Goal: Task Accomplishment & Management: Complete application form

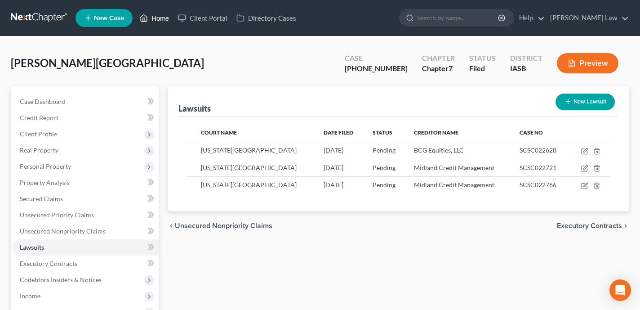
click at [162, 20] on link "Home" at bounding box center [154, 18] width 38 height 16
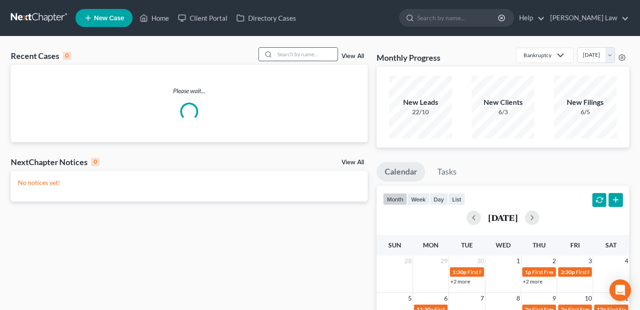
click at [308, 55] on input "search" at bounding box center [306, 54] width 63 height 13
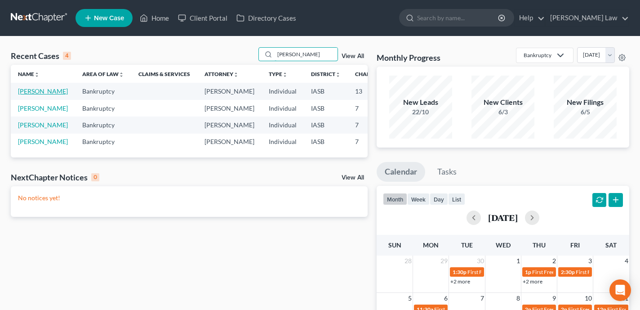
type input "[PERSON_NAME]"
click at [23, 95] on link "[PERSON_NAME]" at bounding box center [43, 91] width 50 height 8
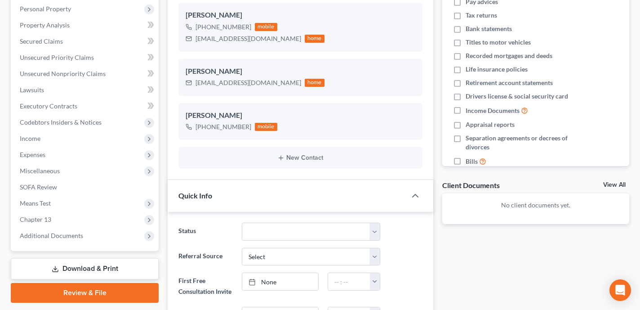
scroll to position [449, 0]
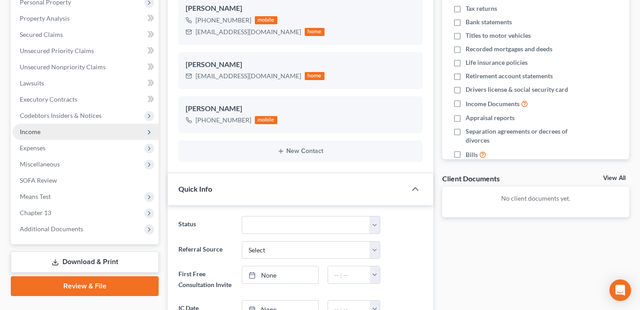
click at [67, 131] on span "Income" at bounding box center [86, 132] width 146 height 16
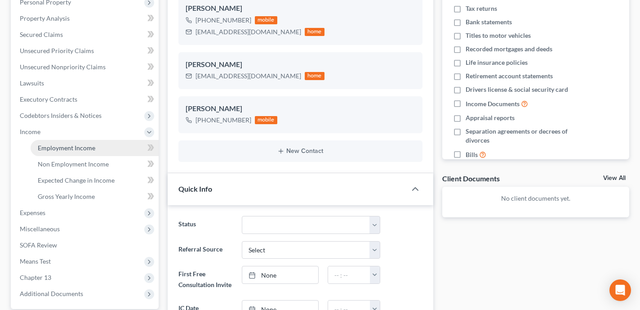
click at [78, 146] on span "Employment Income" at bounding box center [67, 148] width 58 height 8
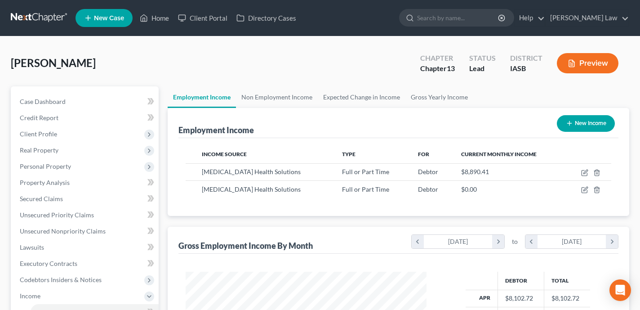
scroll to position [161, 259]
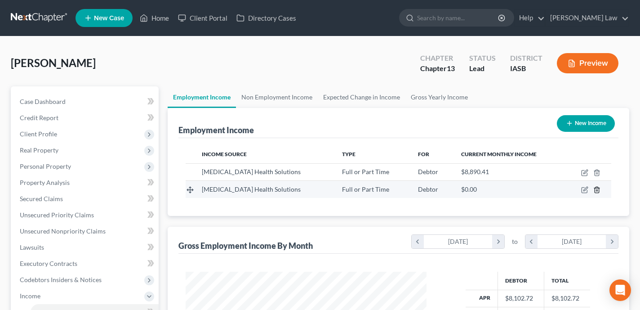
click at [599, 192] on icon "button" at bounding box center [597, 190] width 4 height 6
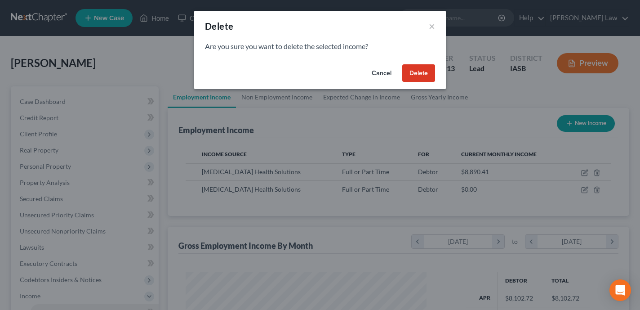
click at [430, 77] on button "Delete" at bounding box center [418, 73] width 33 height 18
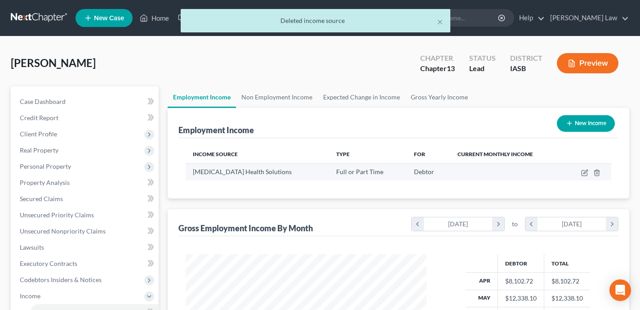
click at [584, 177] on td at bounding box center [587, 171] width 47 height 17
click at [584, 173] on icon "button" at bounding box center [584, 172] width 7 height 7
select select "0"
select select "2"
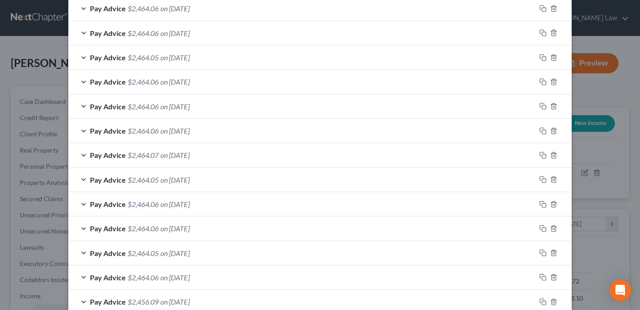
scroll to position [402, 0]
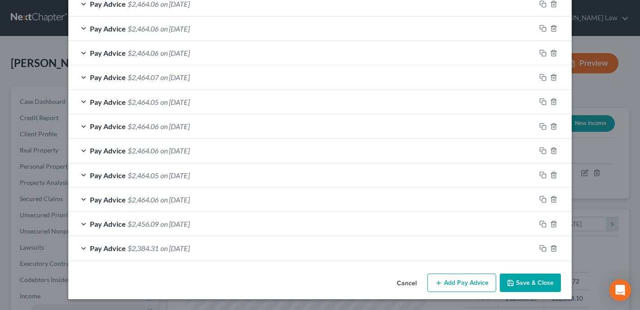
drag, startPoint x: 531, startPoint y: 281, endPoint x: 460, endPoint y: 241, distance: 81.3
click at [531, 281] on button "Save & Close" at bounding box center [530, 282] width 61 height 19
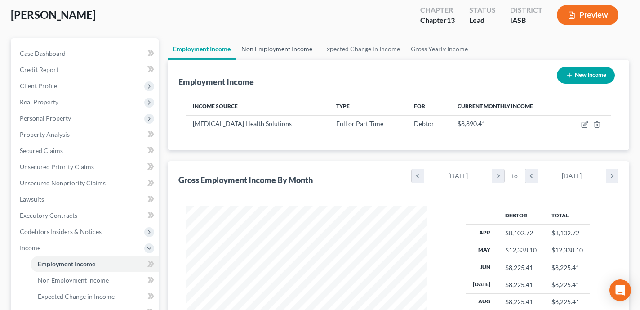
click at [290, 45] on link "Non Employment Income" at bounding box center [277, 49] width 82 height 22
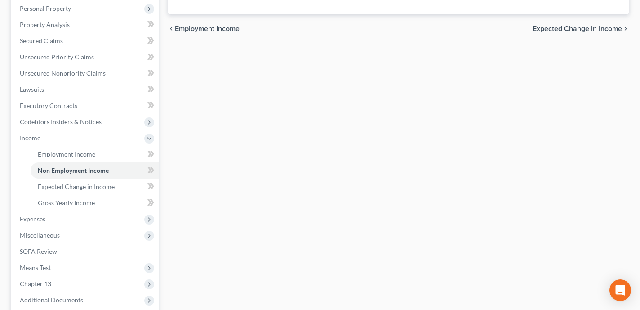
scroll to position [160, 0]
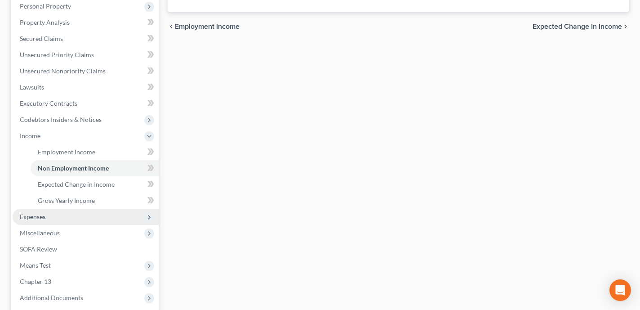
click at [124, 216] on span "Expenses" at bounding box center [86, 217] width 146 height 16
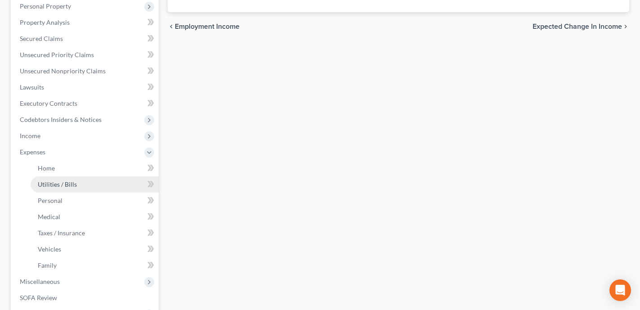
click at [105, 176] on link "Utilities / Bills" at bounding box center [95, 184] width 128 height 16
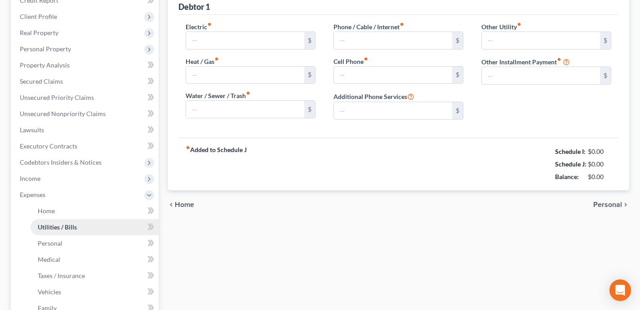
type input "729.00"
type input "0.00"
type input "111.00"
type input "125.61"
type input "100.00"
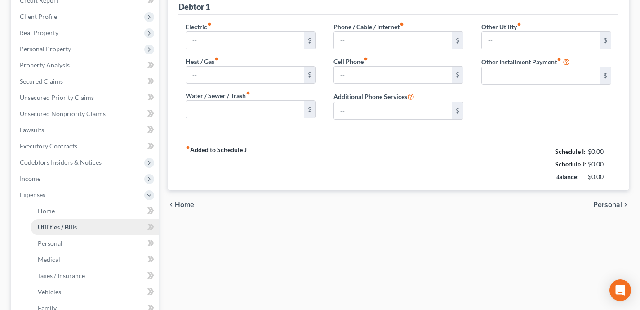
type input "0.00"
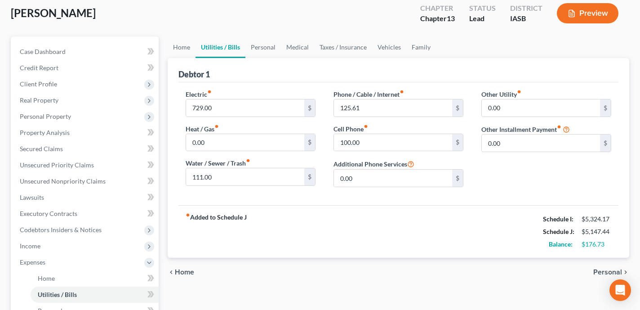
scroll to position [49, 0]
click at [384, 48] on link "Vehicles" at bounding box center [389, 48] width 34 height 22
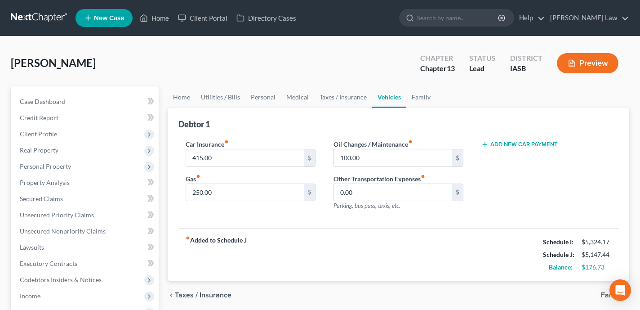
scroll to position [6, 0]
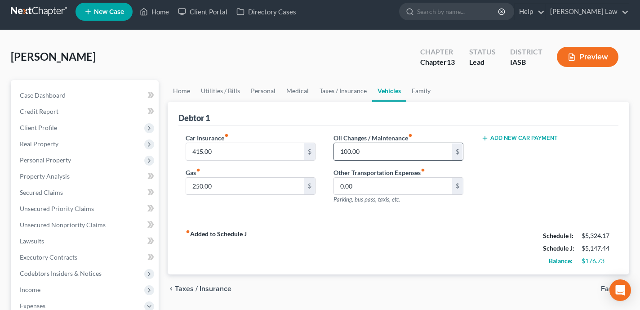
click at [377, 157] on input "100.00" at bounding box center [393, 151] width 118 height 17
type input "200"
click at [373, 263] on div "fiber_manual_record Added to Schedule J Schedule I: $5,324.17 Schedule J: $5,24…" at bounding box center [398, 248] width 440 height 53
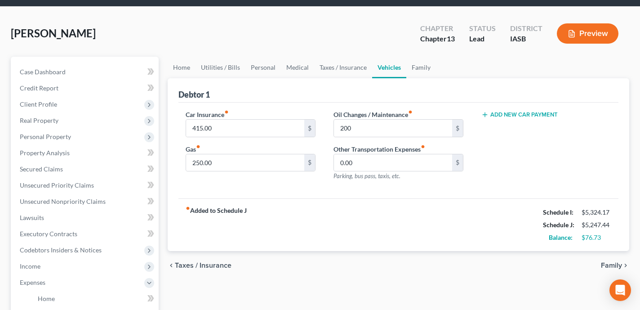
scroll to position [28, 0]
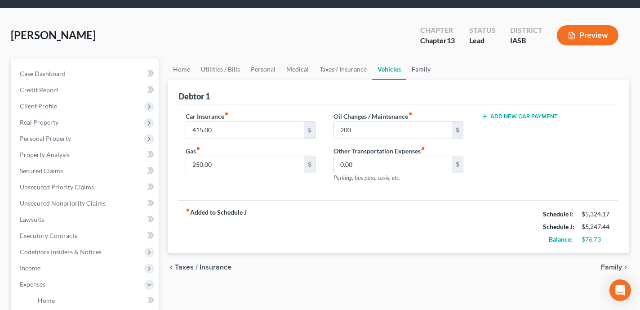
click at [415, 75] on link "Family" at bounding box center [421, 69] width 30 height 22
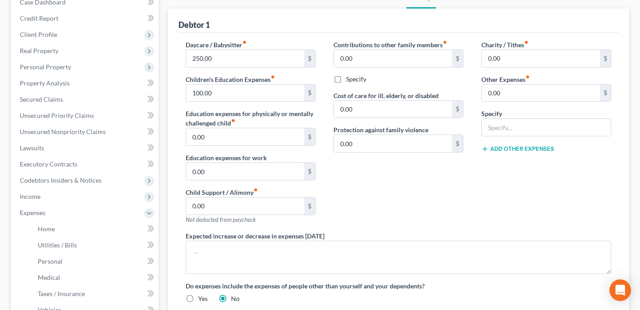
scroll to position [79, 0]
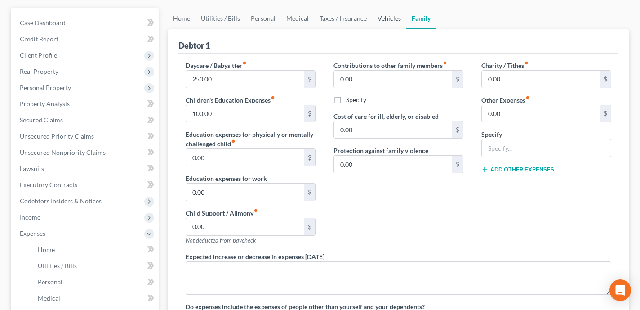
click at [393, 22] on link "Vehicles" at bounding box center [389, 19] width 34 height 22
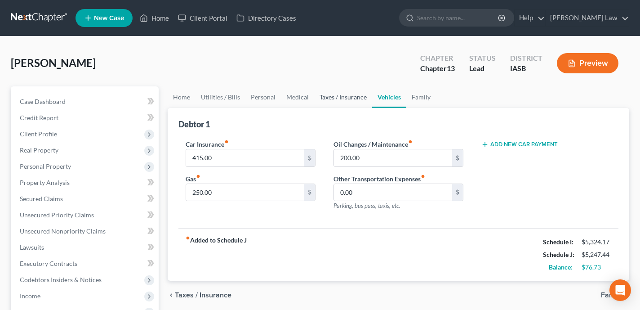
click at [349, 94] on link "Taxes / Insurance" at bounding box center [343, 97] width 58 height 22
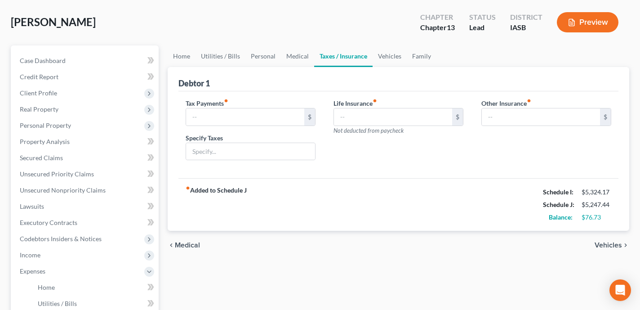
scroll to position [41, 0]
click at [291, 52] on link "Medical" at bounding box center [297, 56] width 33 height 22
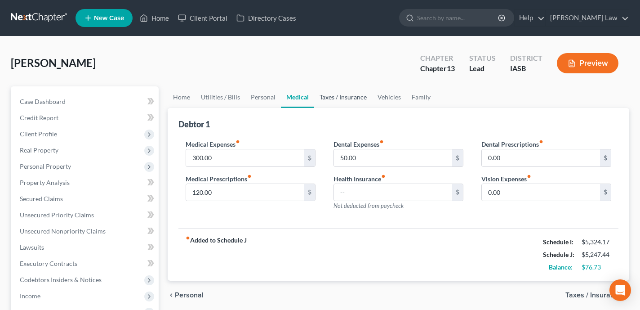
click at [355, 98] on link "Taxes / Insurance" at bounding box center [343, 97] width 58 height 22
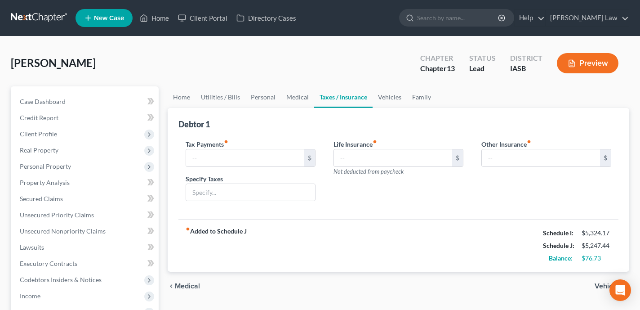
click at [344, 98] on link "Taxes / Insurance" at bounding box center [343, 97] width 58 height 22
click at [305, 96] on link "Medical" at bounding box center [297, 97] width 33 height 22
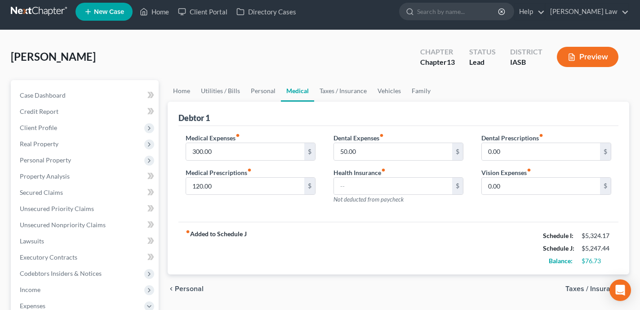
scroll to position [7, 0]
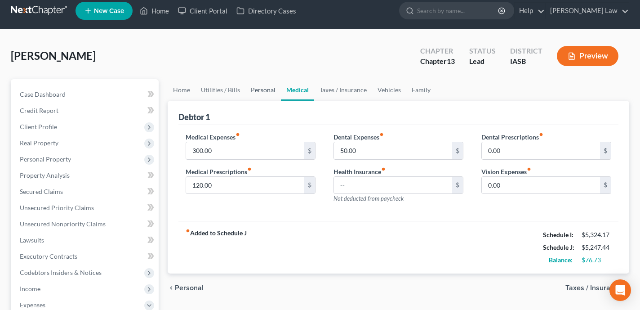
click at [258, 92] on link "Personal" at bounding box center [263, 90] width 36 height 22
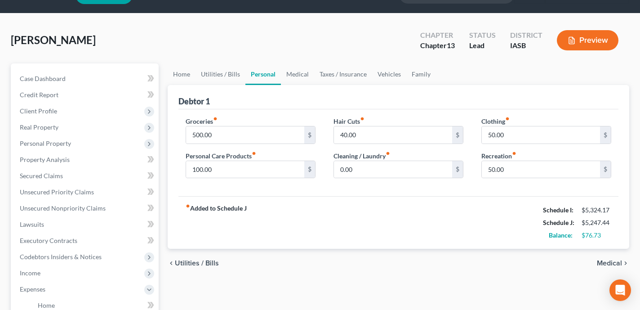
scroll to position [29, 0]
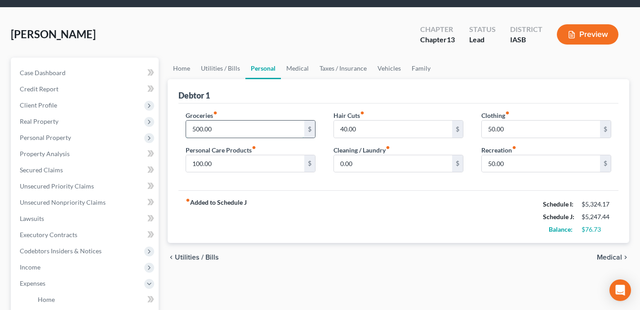
click at [244, 127] on input "500.00" at bounding box center [245, 128] width 118 height 17
type input "800"
click at [325, 204] on div "fiber_manual_record Added to Schedule J Schedule I: $5,324.17 Schedule J: $5,54…" at bounding box center [398, 216] width 440 height 53
click at [382, 162] on input "0.00" at bounding box center [393, 163] width 118 height 17
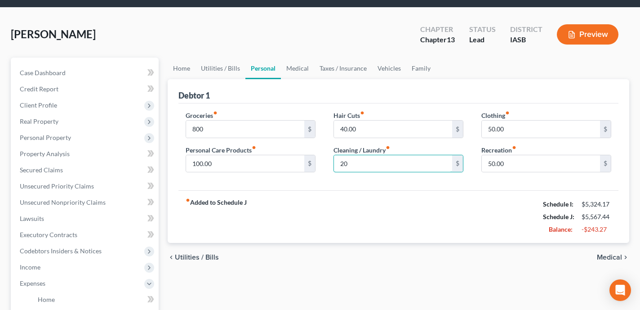
type input "20"
click at [346, 241] on div "fiber_manual_record Added to Schedule J Schedule I: $5,324.17 Schedule J: $5,56…" at bounding box center [398, 216] width 440 height 53
click at [241, 131] on input "800" at bounding box center [245, 128] width 118 height 17
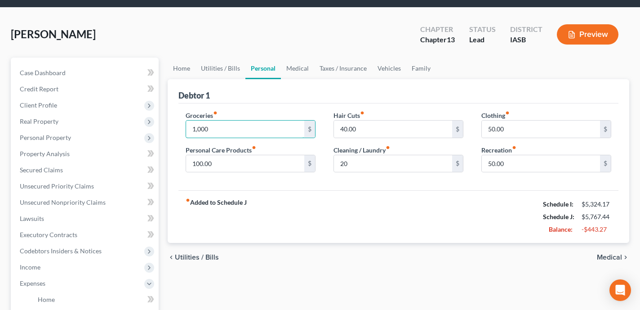
type input "1,000"
click at [334, 225] on div "fiber_manual_record Added to Schedule J Schedule I: $5,324.17 Schedule J: $5,76…" at bounding box center [398, 216] width 440 height 53
click at [215, 75] on link "Utilities / Bills" at bounding box center [221, 69] width 50 height 22
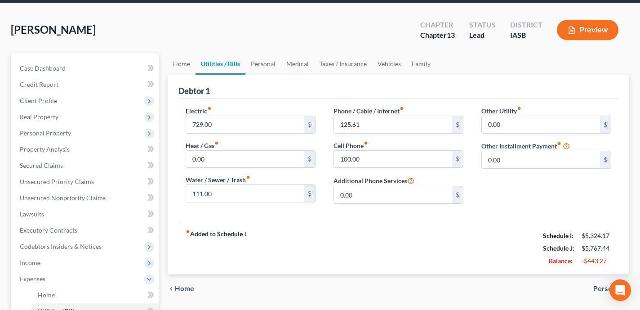
scroll to position [35, 0]
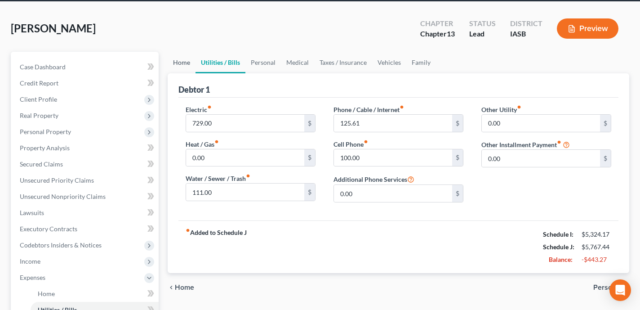
click at [174, 64] on link "Home" at bounding box center [182, 63] width 28 height 22
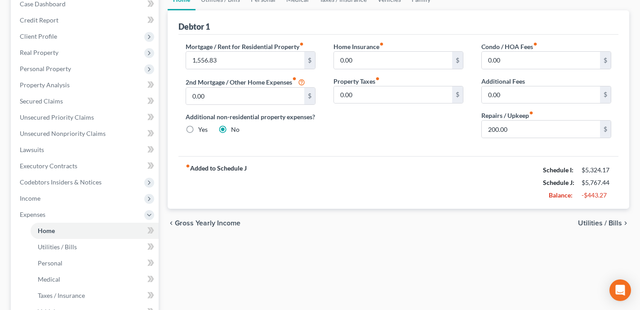
scroll to position [67, 0]
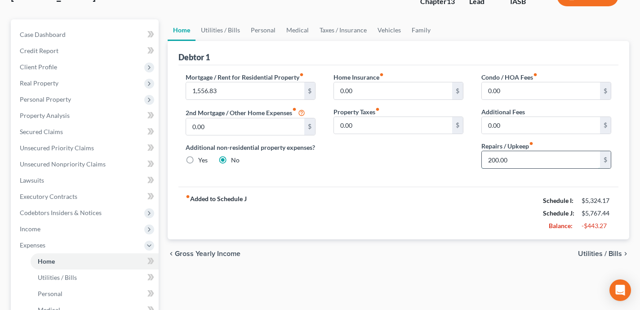
click at [553, 160] on input "200.00" at bounding box center [541, 159] width 118 height 17
click at [479, 251] on div "chevron_left Gross Yearly Income Utilities / Bills chevron_right" at bounding box center [399, 253] width 462 height 29
click at [389, 176] on div "Home Insurance fiber_manual_record 0.00 $ Property Taxes fiber_manual_record 0.…" at bounding box center [399, 123] width 148 height 103
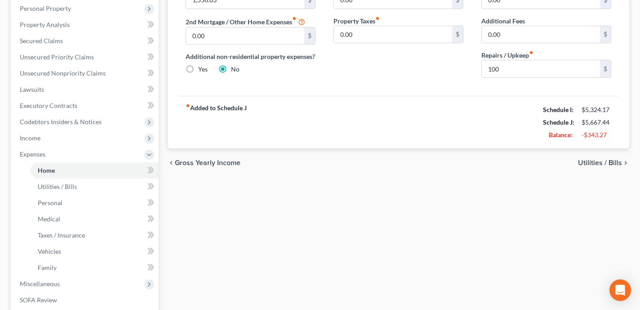
scroll to position [164, 0]
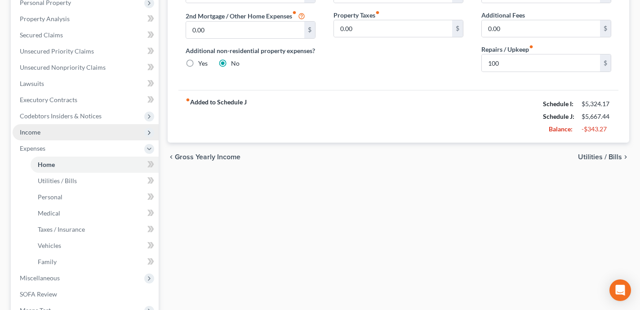
click at [78, 128] on span "Income" at bounding box center [86, 132] width 146 height 16
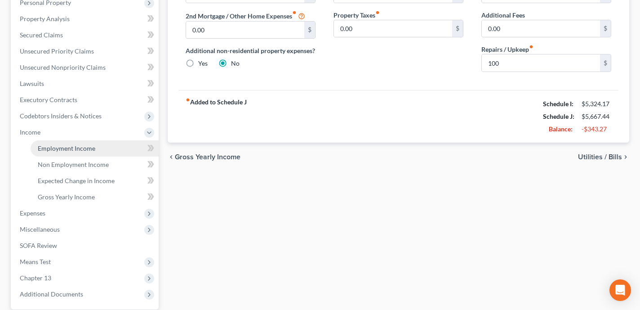
click at [84, 150] on span "Employment Income" at bounding box center [67, 148] width 58 height 8
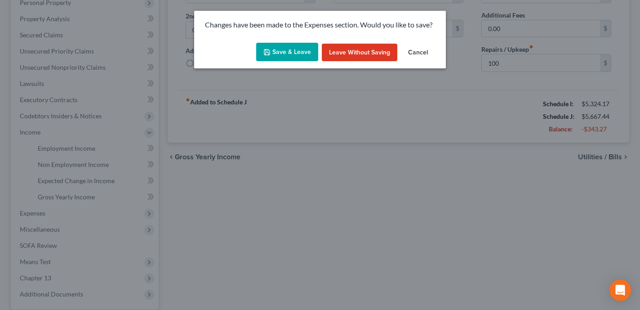
click at [282, 50] on button "Save & Leave" at bounding box center [287, 52] width 62 height 19
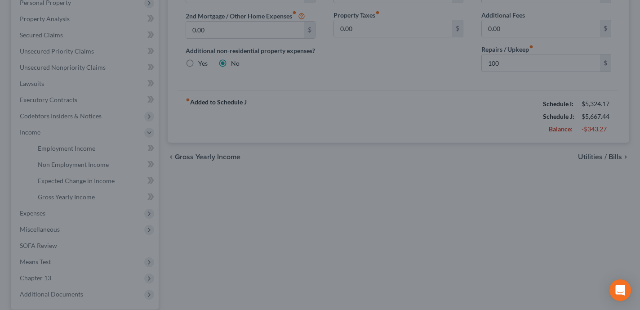
type input "100.00"
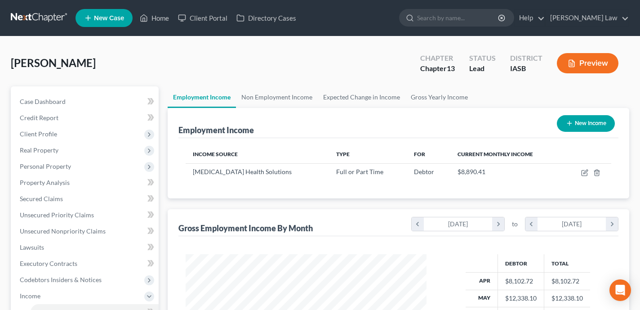
scroll to position [6, 0]
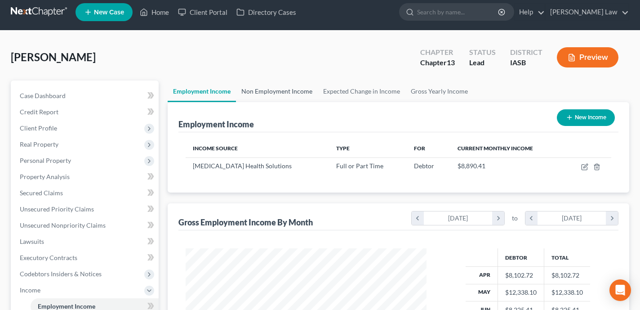
click at [261, 86] on link "Non Employment Income" at bounding box center [277, 91] width 82 height 22
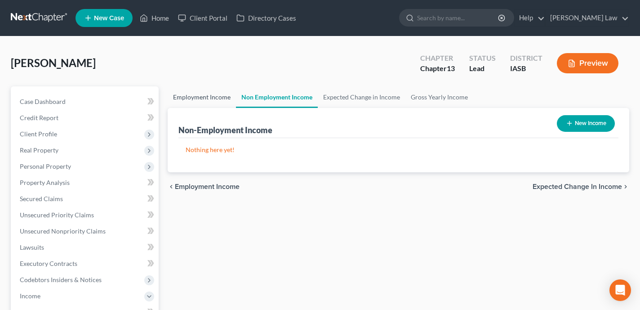
click at [180, 99] on link "Employment Income" at bounding box center [202, 97] width 68 height 22
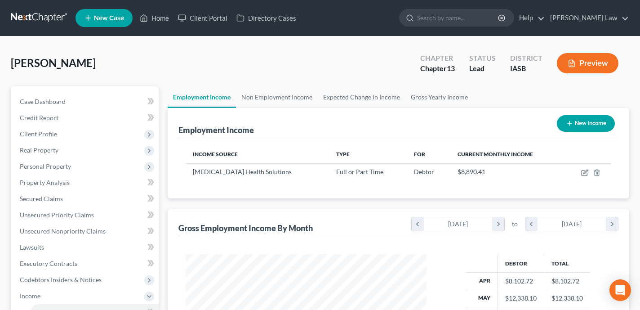
scroll to position [161, 259]
click at [590, 121] on button "New Income" at bounding box center [586, 123] width 58 height 17
select select "0"
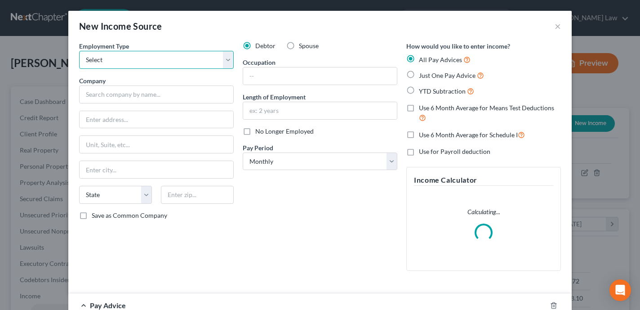
click at [174, 61] on select "Select Full or [DEMOGRAPHIC_DATA] Employment Self Employment" at bounding box center [156, 60] width 155 height 18
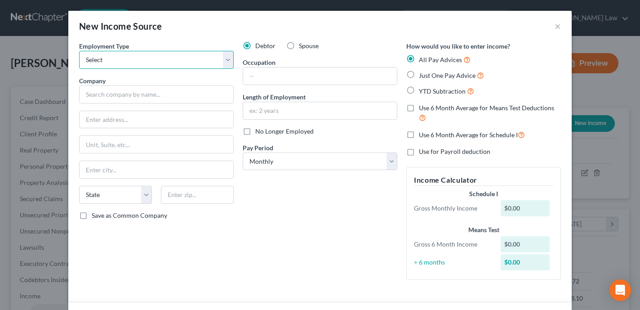
select select "1"
click at [79, 51] on select "Select Full or [DEMOGRAPHIC_DATA] Employment Self Employment" at bounding box center [156, 60] width 155 height 18
click at [299, 45] on label "Spouse" at bounding box center [309, 45] width 20 height 9
click at [303, 45] on input "Spouse" at bounding box center [306, 44] width 6 height 6
radio input "true"
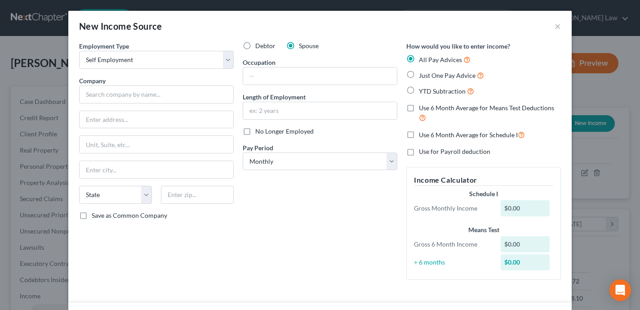
click at [419, 136] on label "Use 6 Month Average for Schedule I" at bounding box center [472, 134] width 106 height 10
click at [423, 135] on input "Use 6 Month Average for Schedule I" at bounding box center [426, 132] width 6 height 6
checkbox input "true"
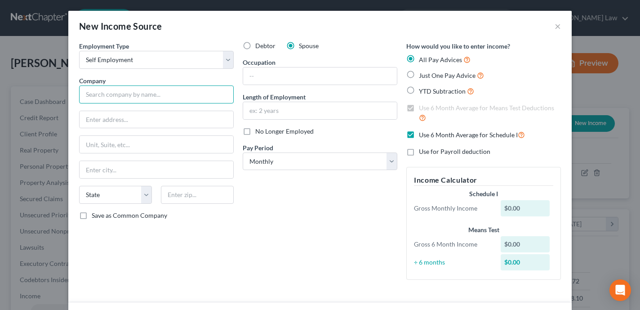
click at [131, 92] on input "text" at bounding box center [156, 94] width 155 height 18
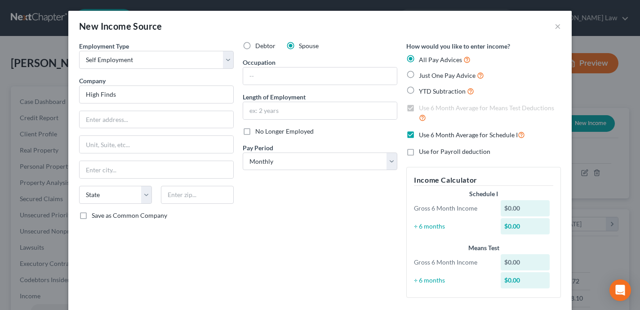
click at [238, 250] on div "Employment Type * Select Full or [DEMOGRAPHIC_DATA] Employment Self Employment …" at bounding box center [157, 172] width 164 height 263
type input "High Finds"
click at [253, 77] on input "text" at bounding box center [320, 75] width 154 height 17
type input "Reseller"
click at [283, 110] on input "text" at bounding box center [320, 110] width 154 height 17
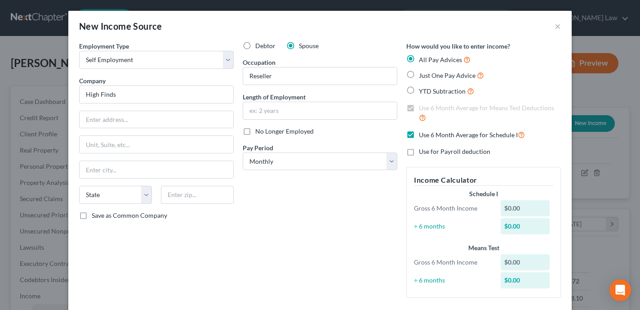
click at [241, 198] on div "Debtor Spouse Occupation Reseller Length of Employment No Longer Employed Pay P…" at bounding box center [320, 172] width 164 height 263
click at [277, 111] on input "text" at bounding box center [320, 110] width 154 height 17
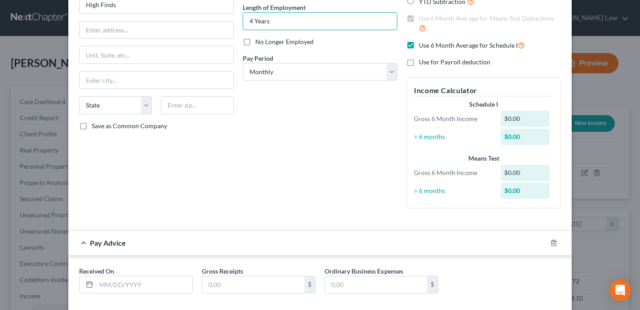
scroll to position [36, 0]
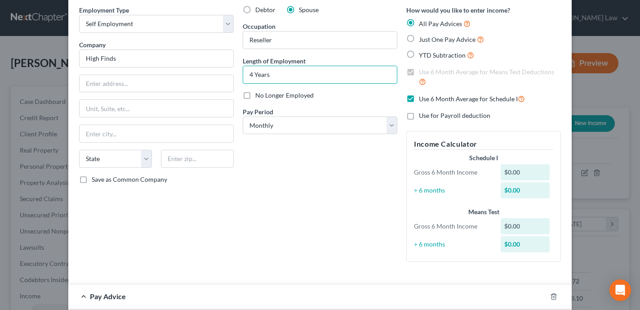
type input "4 Years"
click at [419, 34] on label "Just One Pay Advice" at bounding box center [451, 39] width 65 height 10
click at [423, 34] on input "Just One Pay Advice" at bounding box center [426, 37] width 6 height 6
radio input "true"
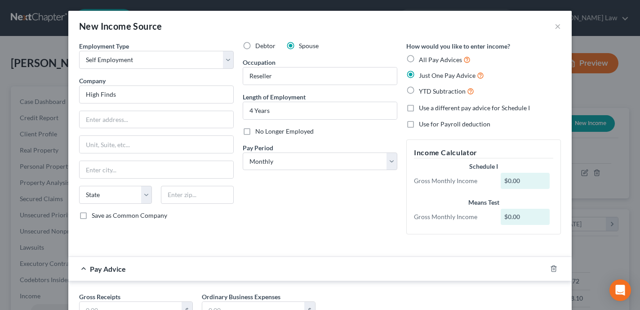
scroll to position [73, 0]
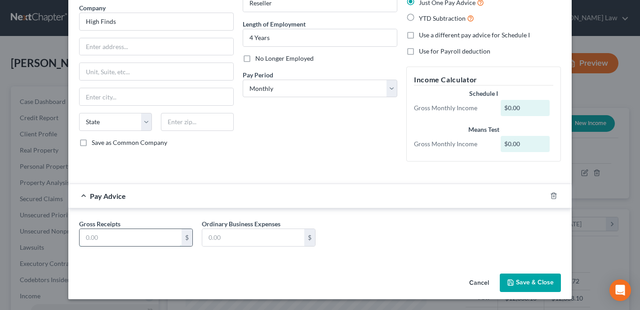
click at [130, 235] on input "text" at bounding box center [131, 237] width 102 height 17
type input "700"
click at [241, 236] on input "text" at bounding box center [253, 237] width 102 height 17
type input "500"
click at [549, 281] on button "Save & Close" at bounding box center [530, 282] width 61 height 19
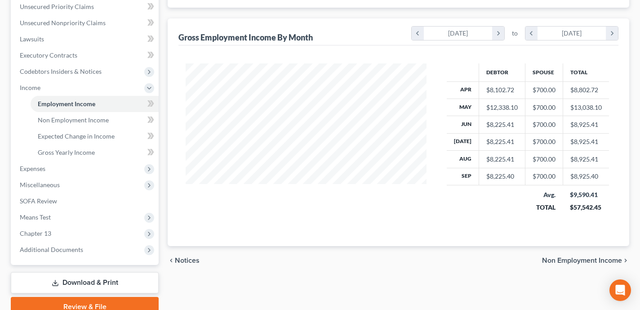
scroll to position [191, 0]
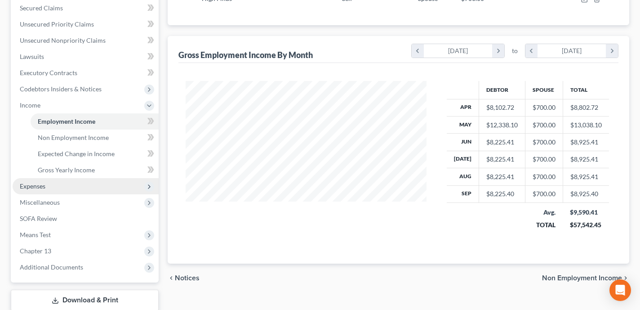
click at [100, 181] on span "Expenses" at bounding box center [86, 186] width 146 height 16
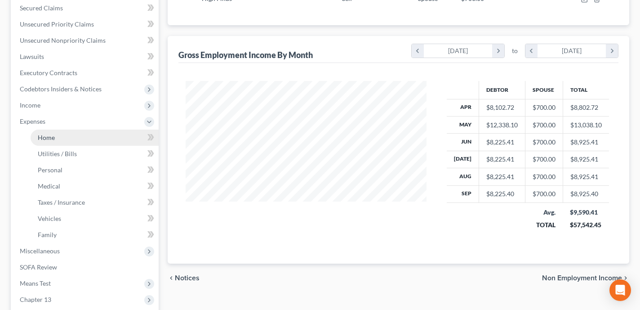
click at [73, 135] on link "Home" at bounding box center [95, 137] width 128 height 16
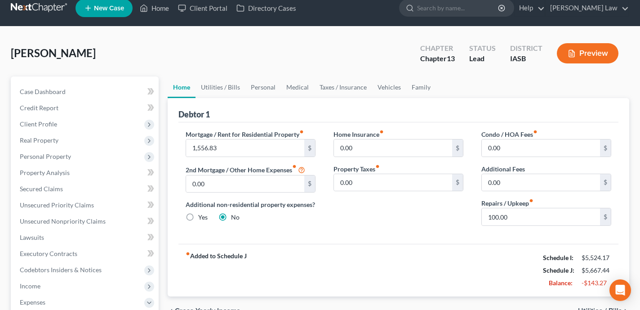
scroll to position [9, 0]
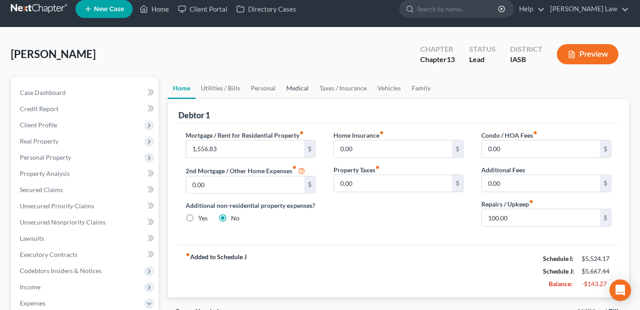
click at [288, 93] on link "Medical" at bounding box center [297, 88] width 33 height 22
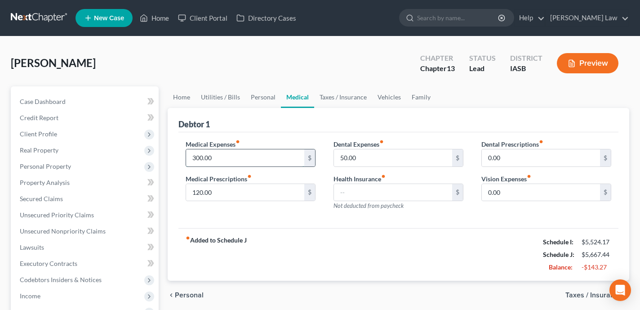
click at [223, 159] on input "300.00" at bounding box center [245, 157] width 118 height 17
click at [286, 255] on div "fiber_manual_record Added to Schedule J Schedule I: $5,524.17 Schedule J: $5,56…" at bounding box center [398, 254] width 440 height 53
click at [237, 159] on input "200" at bounding box center [245, 157] width 118 height 17
type input "175"
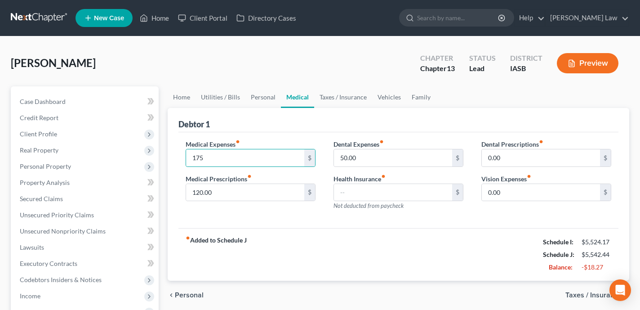
click at [325, 256] on div "fiber_manual_record Added to Schedule J Schedule I: $5,524.17 Schedule J: $5,54…" at bounding box center [398, 254] width 440 height 53
click at [207, 98] on link "Utilities / Bills" at bounding box center [221, 97] width 50 height 22
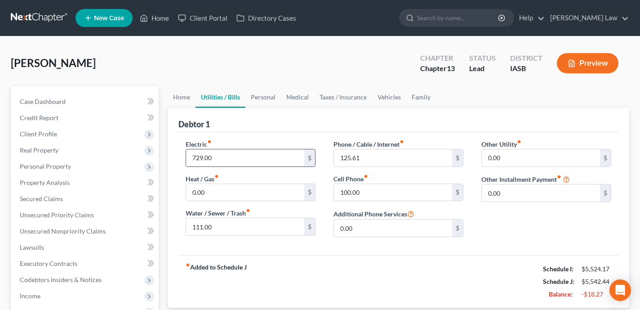
click at [218, 158] on input "729.00" at bounding box center [245, 157] width 118 height 17
click at [283, 294] on div "fiber_manual_record Added to Schedule J Schedule I: $5,524.17 Schedule J: $5,54…" at bounding box center [398, 281] width 440 height 53
click at [427, 95] on link "Family" at bounding box center [421, 97] width 30 height 22
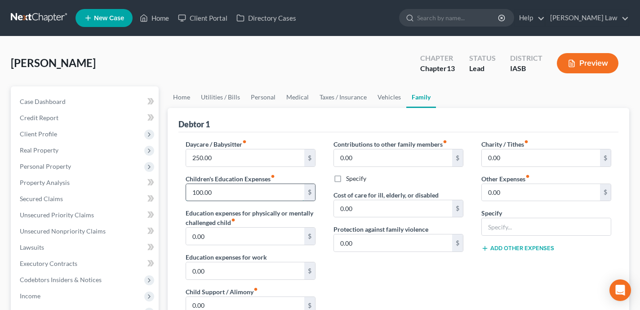
click at [249, 192] on input "100.00" at bounding box center [245, 192] width 118 height 17
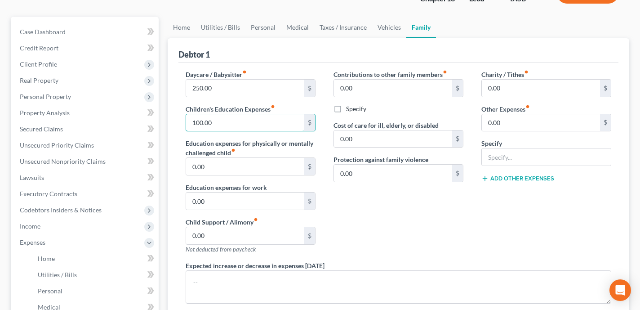
scroll to position [94, 0]
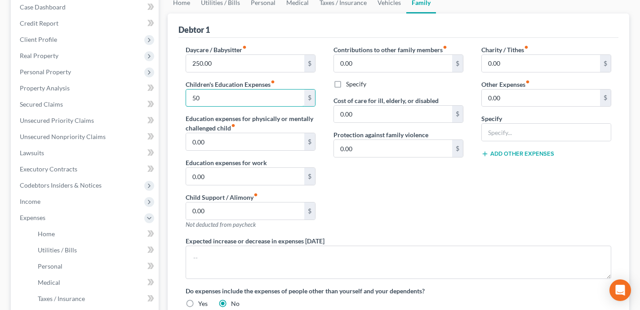
type input "50"
click at [416, 207] on div "Contributions to other family members fiber_manual_record 0.00 $ Specify Cost o…" at bounding box center [399, 140] width 148 height 191
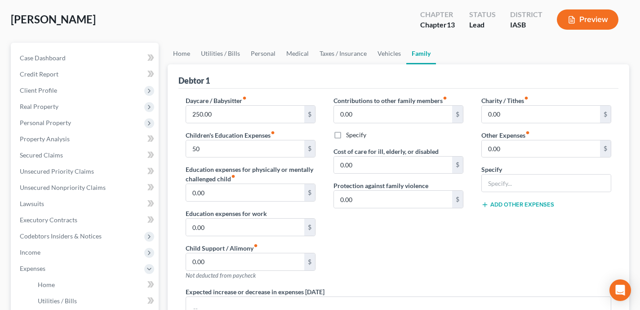
scroll to position [36, 0]
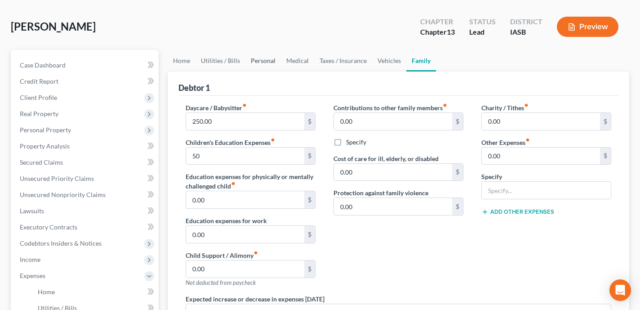
click at [268, 58] on link "Personal" at bounding box center [263, 61] width 36 height 22
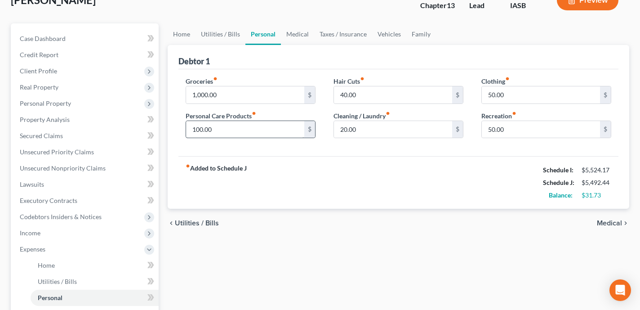
scroll to position [48, 0]
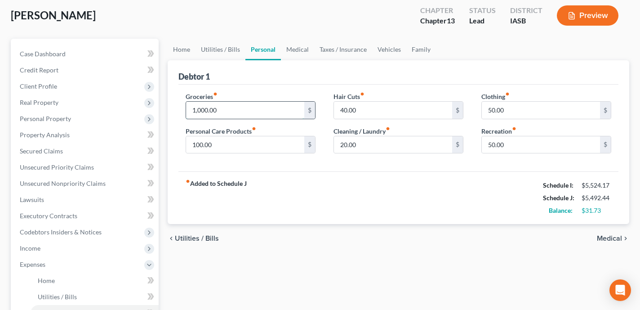
click at [234, 108] on input "1,000.00" at bounding box center [245, 110] width 118 height 17
click at [295, 244] on div "chevron_left Utilities / Bills Medical chevron_right" at bounding box center [399, 238] width 462 height 29
click at [217, 110] on input "975" at bounding box center [245, 110] width 118 height 17
click at [210, 111] on input "975" at bounding box center [245, 110] width 118 height 17
type input "970"
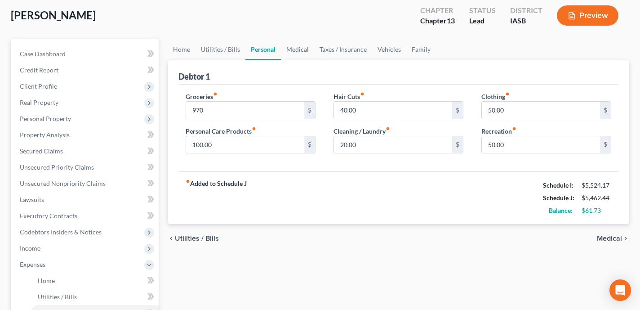
click at [304, 228] on div "chevron_left Utilities / Bills Medical chevron_right" at bounding box center [399, 238] width 462 height 29
click at [302, 48] on link "Medical" at bounding box center [297, 50] width 33 height 22
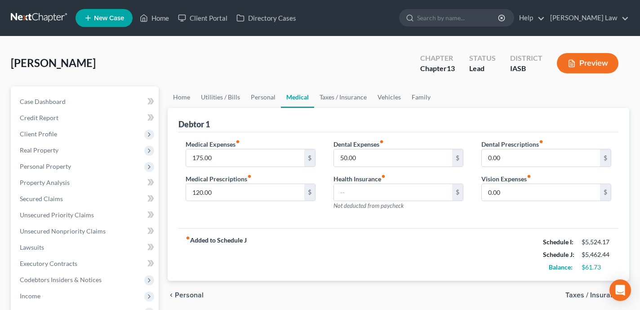
scroll to position [1, 0]
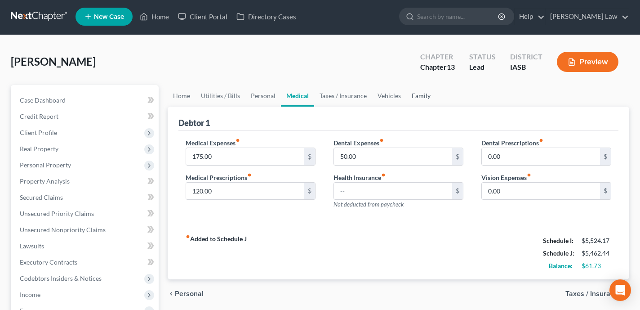
click at [422, 92] on link "Family" at bounding box center [421, 96] width 30 height 22
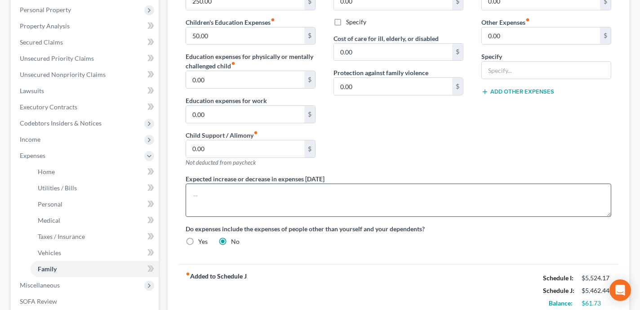
scroll to position [129, 0]
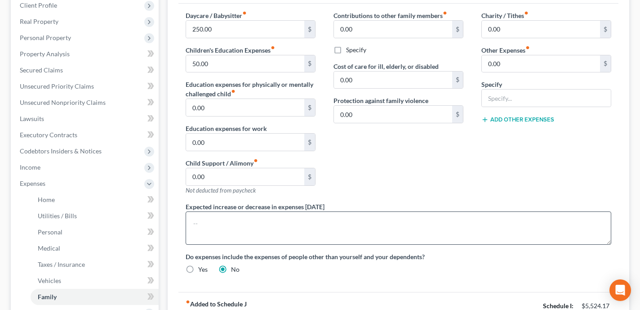
click at [440, 184] on div "Contributions to other family members fiber_manual_record 0.00 $ Specify Cost o…" at bounding box center [399, 106] width 148 height 191
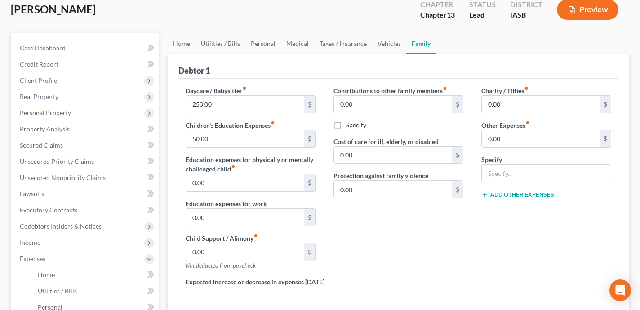
scroll to position [49, 0]
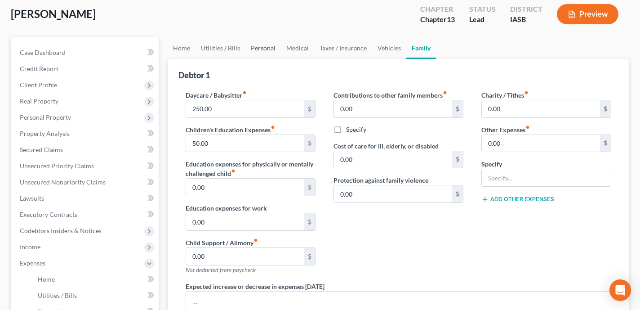
click at [263, 49] on link "Personal" at bounding box center [263, 48] width 36 height 22
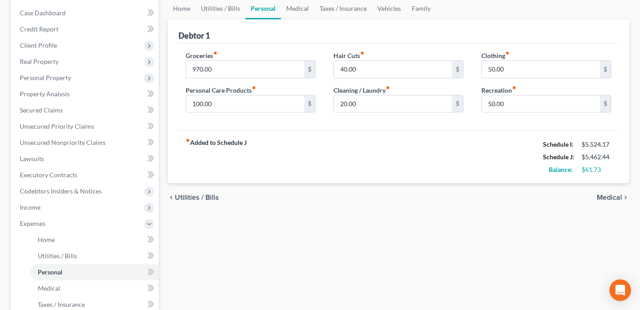
scroll to position [72, 0]
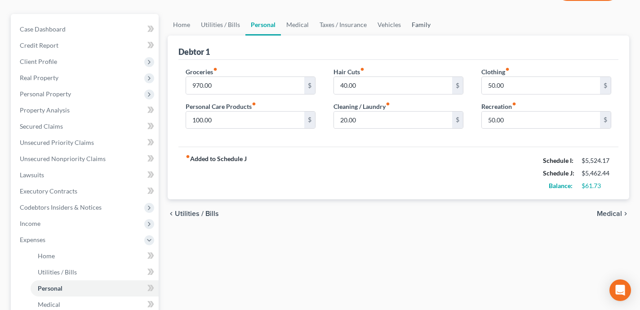
click at [418, 20] on link "Family" at bounding box center [421, 25] width 30 height 22
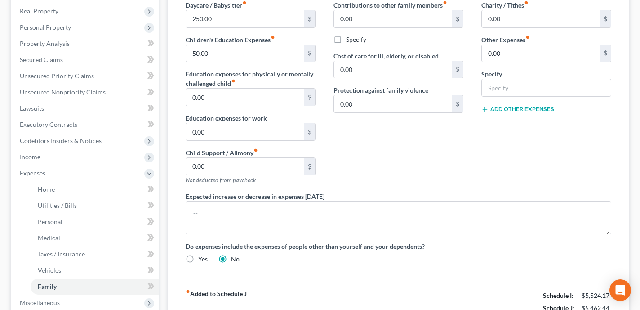
scroll to position [151, 0]
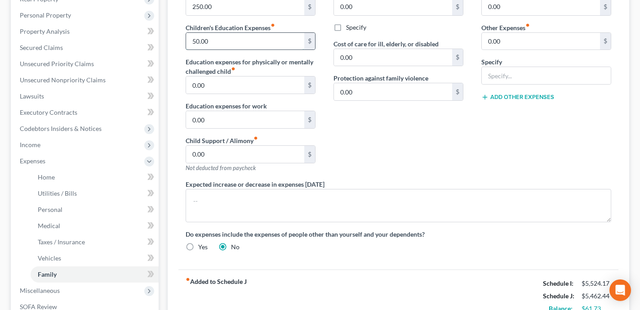
click at [246, 40] on input "50.00" at bounding box center [245, 41] width 118 height 17
click at [113, 191] on link "Utilities / Bills" at bounding box center [95, 193] width 128 height 16
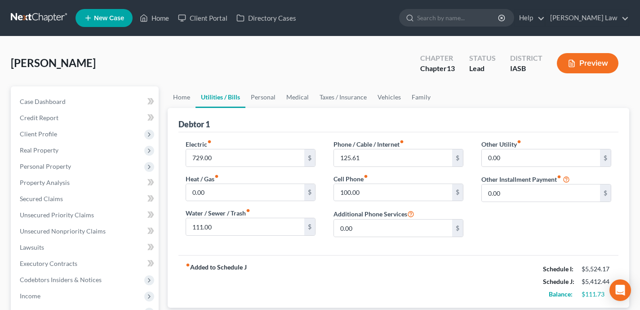
scroll to position [56, 0]
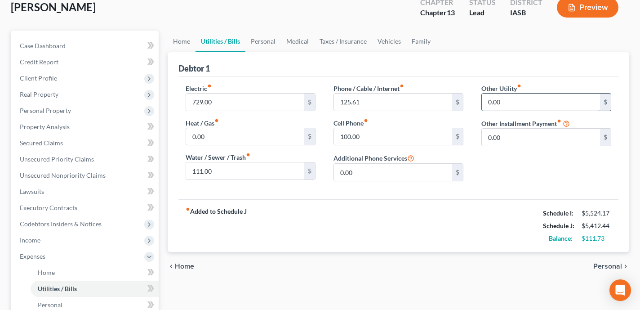
click at [507, 106] on input "0.00" at bounding box center [541, 102] width 118 height 17
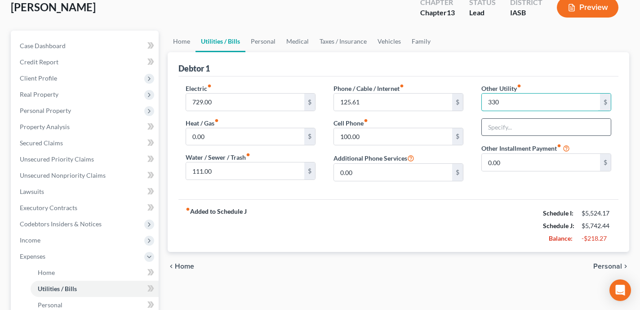
type input "330"
click at [504, 125] on input "text" at bounding box center [546, 127] width 129 height 17
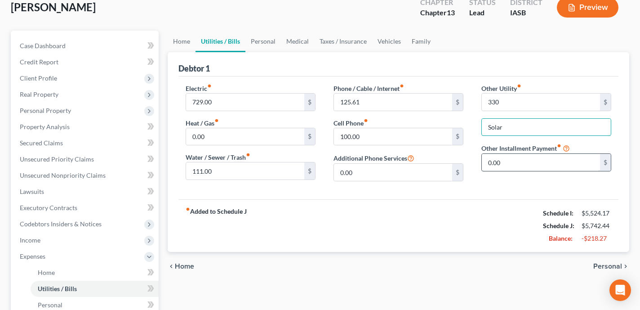
type input "Solar Panel"
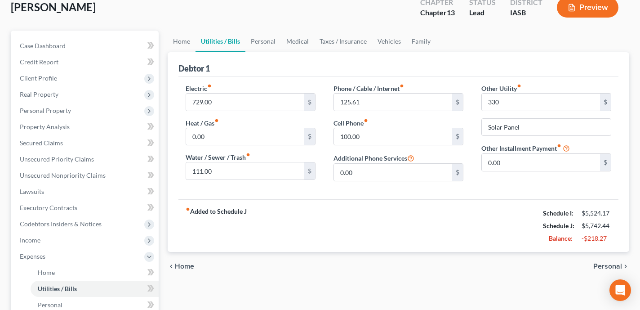
click at [437, 245] on div "fiber_manual_record Added to Schedule J Schedule I: $5,524.17 Schedule J: $5,74…" at bounding box center [398, 225] width 440 height 53
click at [365, 219] on div "fiber_manual_record Added to Schedule J Schedule I: $5,524.17 Schedule J: $5,74…" at bounding box center [398, 225] width 440 height 53
click at [323, 71] on div "Debtor 1" at bounding box center [398, 64] width 440 height 24
click at [256, 35] on link "Personal" at bounding box center [263, 42] width 36 height 22
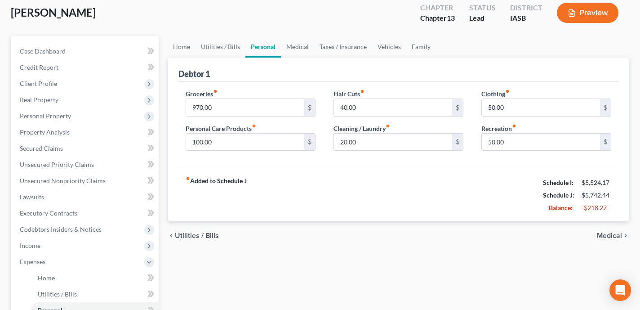
scroll to position [56, 0]
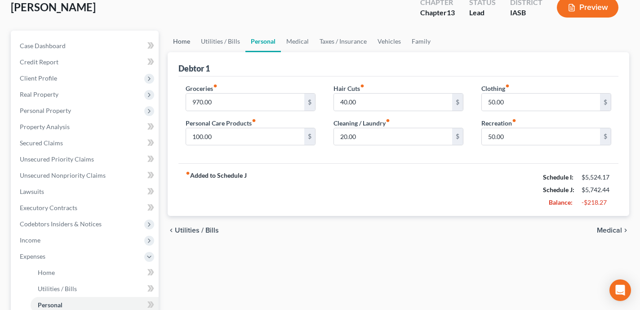
click at [183, 40] on link "Home" at bounding box center [182, 42] width 28 height 22
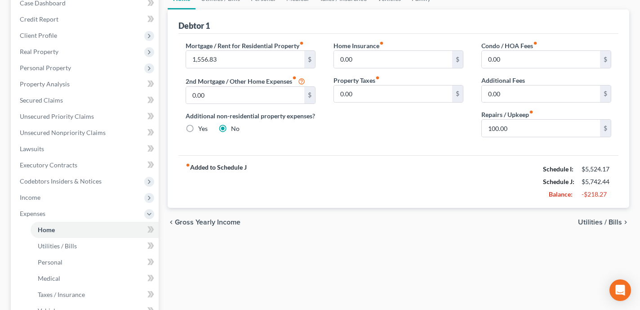
scroll to position [45, 0]
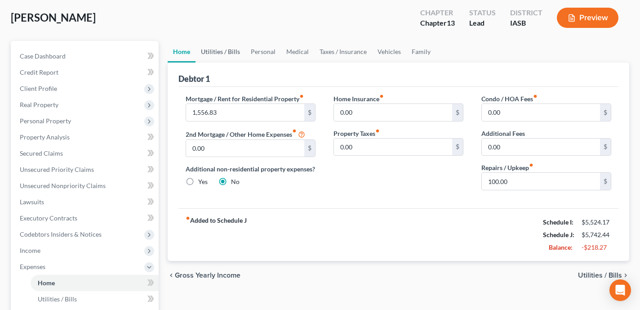
click at [222, 53] on link "Utilities / Bills" at bounding box center [221, 52] width 50 height 22
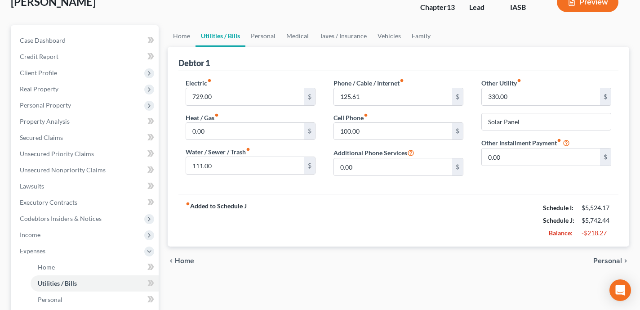
scroll to position [78, 0]
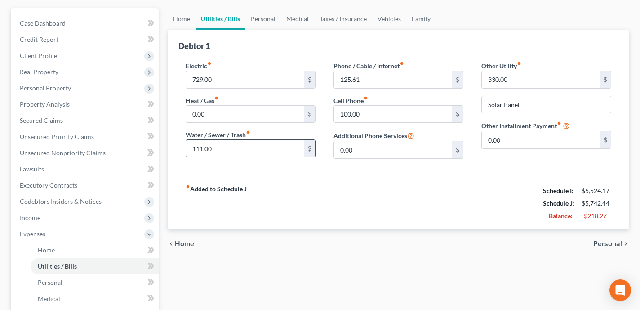
click at [238, 149] on input "111.00" at bounding box center [245, 148] width 118 height 17
type input "75"
click at [299, 202] on div "fiber_manual_record Added to Schedule J Schedule I: $5,524.17 Schedule J: $5,70…" at bounding box center [398, 203] width 440 height 53
click at [262, 24] on link "Personal" at bounding box center [263, 19] width 36 height 22
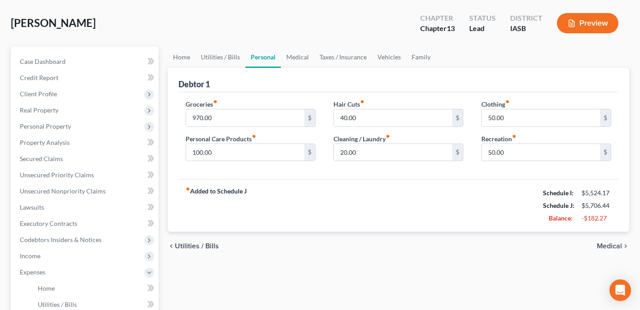
scroll to position [53, 0]
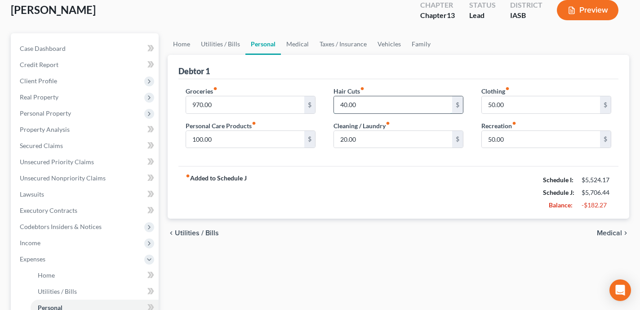
click at [362, 105] on input "40.00" at bounding box center [393, 104] width 118 height 17
click at [337, 226] on div "chevron_left Utilities / Bills Medical chevron_right" at bounding box center [399, 233] width 462 height 29
click at [361, 108] on input "20" at bounding box center [393, 104] width 118 height 17
type input "15"
click at [363, 251] on div "Home Utilities / Bills Personal Medical Taxes / Insurance Vehicles Family Debto…" at bounding box center [398, 276] width 471 height 487
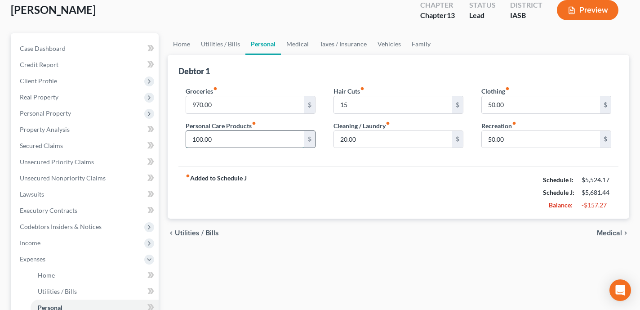
click at [262, 140] on input "100.00" at bounding box center [245, 139] width 118 height 17
type input "45"
drag, startPoint x: 305, startPoint y: 247, endPoint x: 302, endPoint y: 236, distance: 12.2
click at [305, 246] on div "Home Utilities / Bills Personal Medical Taxes / Insurance Vehicles Family Debto…" at bounding box center [398, 276] width 471 height 487
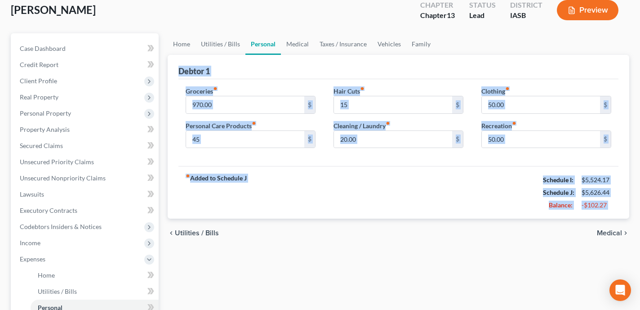
click at [313, 214] on div "fiber_manual_record Added to Schedule J Schedule I: $5,524.17 Schedule J: $5,62…" at bounding box center [398, 192] width 440 height 53
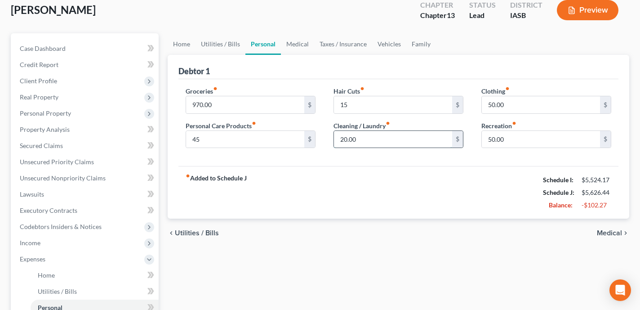
click at [377, 142] on input "20.00" at bounding box center [393, 139] width 118 height 17
click at [412, 210] on div "fiber_manual_record Added to Schedule J Schedule I: $5,524.17 Schedule J: $5,62…" at bounding box center [398, 192] width 440 height 53
click at [369, 137] on input "20.00" at bounding box center [393, 139] width 118 height 17
click at [504, 216] on div "fiber_manual_record Added to Schedule J Schedule I: $5,524.17 Schedule J: $5,62…" at bounding box center [398, 192] width 440 height 53
click at [296, 43] on link "Medical" at bounding box center [297, 44] width 33 height 22
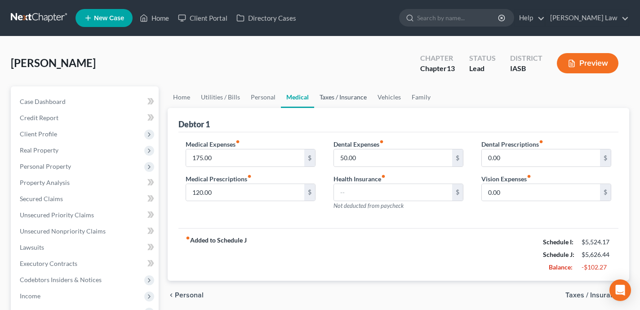
click at [349, 95] on link "Taxes / Insurance" at bounding box center [343, 97] width 58 height 22
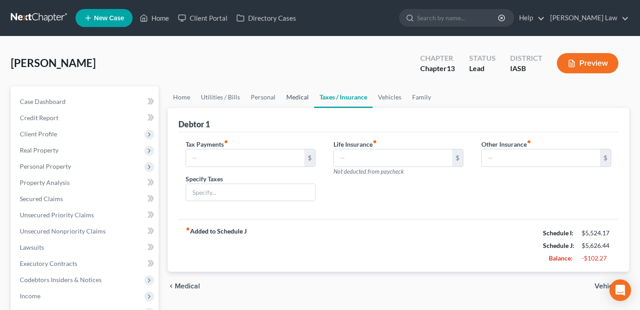
click at [305, 96] on link "Medical" at bounding box center [297, 97] width 33 height 22
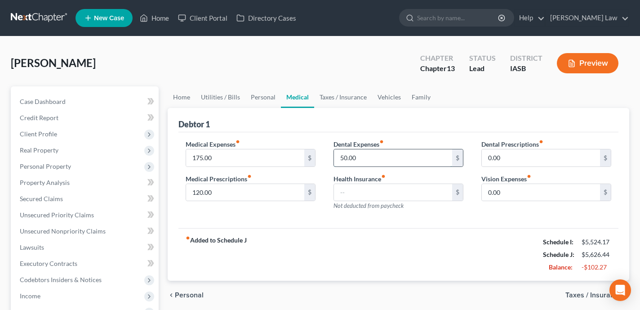
click at [388, 159] on input "50.00" at bounding box center [393, 157] width 118 height 17
type input "30"
click at [416, 248] on div "fiber_manual_record Added to Schedule J Schedule I: $5,524.17 Schedule J: $5,60…" at bounding box center [398, 254] width 440 height 53
click at [347, 96] on link "Taxes / Insurance" at bounding box center [343, 97] width 58 height 22
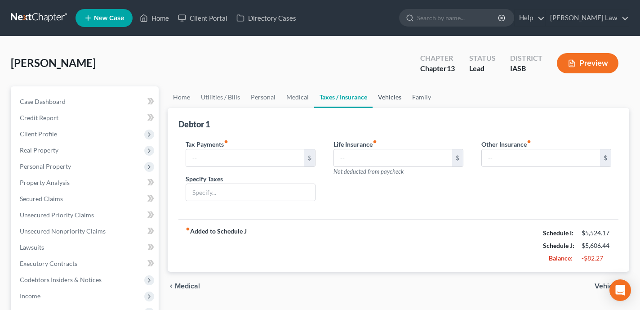
click at [387, 98] on link "Vehicles" at bounding box center [390, 97] width 34 height 22
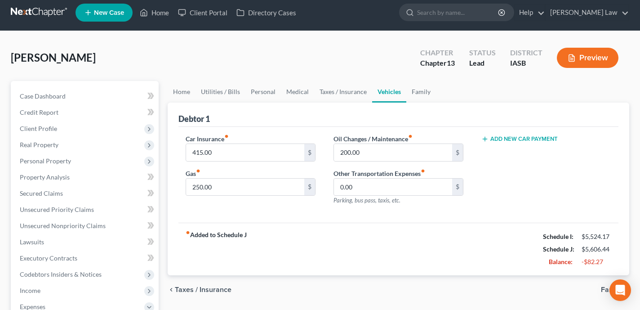
scroll to position [8, 0]
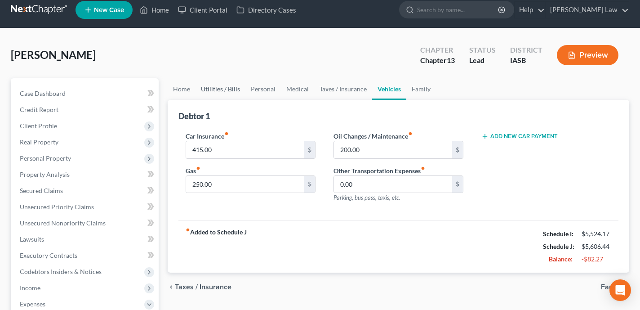
click at [210, 84] on link "Utilities / Bills" at bounding box center [221, 89] width 50 height 22
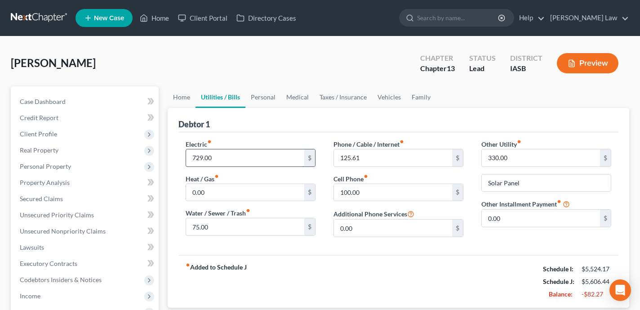
click at [253, 157] on input "729.00" at bounding box center [245, 157] width 118 height 17
type input "6"
type input "585"
click at [295, 285] on div "fiber_manual_record Added to Schedule J Schedule I: $5,524.17 Schedule J: $5,46…" at bounding box center [398, 281] width 440 height 53
click at [348, 100] on link "Taxes / Insurance" at bounding box center [343, 97] width 58 height 22
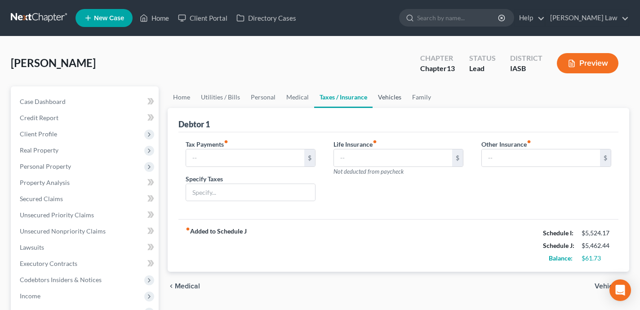
click at [395, 100] on link "Vehicles" at bounding box center [390, 97] width 34 height 22
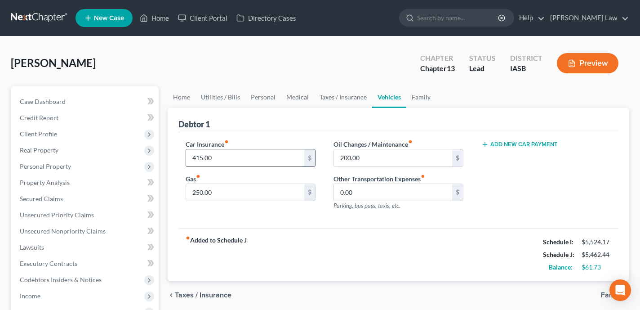
click at [223, 156] on input "415.00" at bounding box center [245, 157] width 118 height 17
type input "200"
click at [312, 269] on div "fiber_manual_record Added to Schedule J Schedule I: $5,524.17 Schedule J: $5,24…" at bounding box center [398, 254] width 440 height 53
click at [234, 97] on link "Utilities / Bills" at bounding box center [221, 97] width 50 height 22
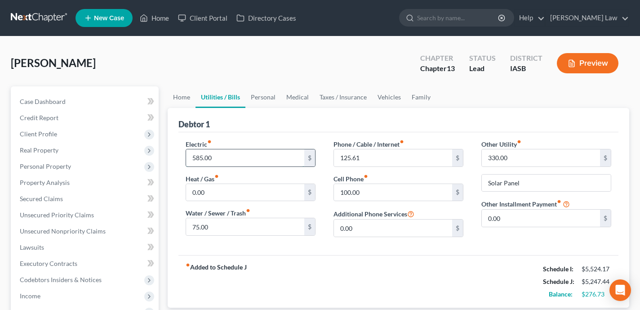
click at [222, 158] on input "585.00" at bounding box center [245, 157] width 118 height 17
type input "750"
click at [383, 94] on link "Vehicles" at bounding box center [389, 97] width 34 height 22
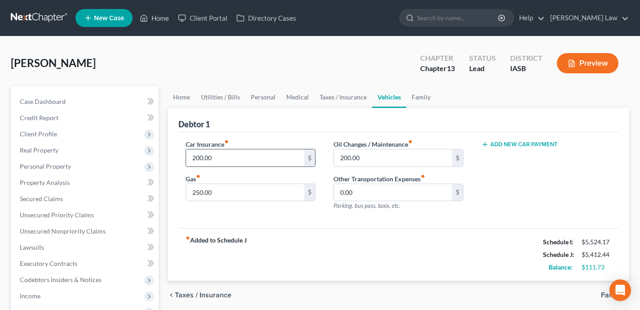
click at [199, 156] on input "200.00" at bounding box center [245, 157] width 118 height 17
click at [200, 156] on input "200.00" at bounding box center [245, 157] width 118 height 17
type input "250.00"
click at [280, 258] on div "fiber_manual_record Added to Schedule J Schedule I: $5,524.17 Schedule J: $5,46…" at bounding box center [398, 254] width 440 height 53
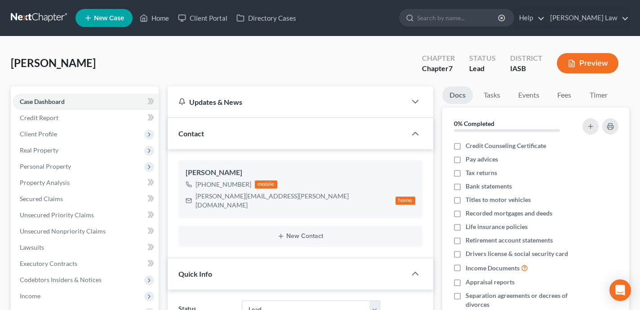
select select "10"
select select "0"
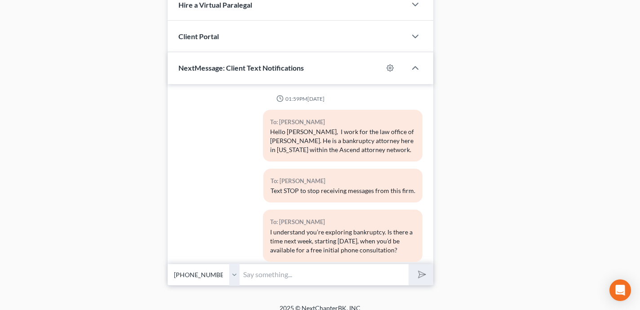
scroll to position [1090, 0]
